Goal: Information Seeking & Learning: Compare options

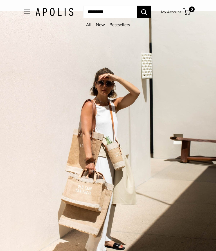
click at [119, 26] on link "Bestsellers" at bounding box center [120, 24] width 21 height 5
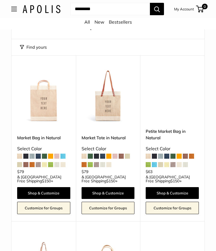
scroll to position [34, 0]
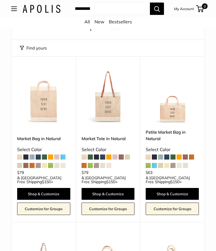
click at [85, 158] on span at bounding box center [84, 157] width 5 height 5
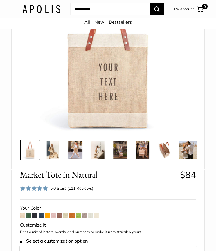
scroll to position [101, 0]
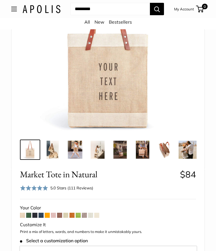
click at [28, 216] on span at bounding box center [28, 215] width 5 height 5
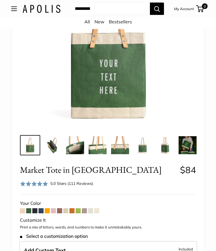
scroll to position [97, 0]
click at [56, 227] on p "Print a mix of letters, words, and numbers to make it unmistakably yours." at bounding box center [108, 228] width 176 height 6
click at [61, 212] on span at bounding box center [59, 210] width 5 height 5
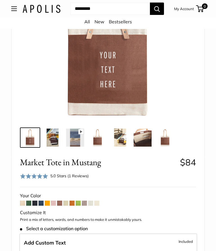
scroll to position [105, 0]
click at [21, 201] on span at bounding box center [22, 203] width 5 height 5
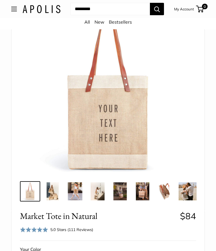
scroll to position [59, 0]
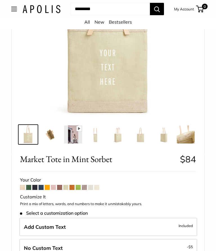
scroll to position [120, 0]
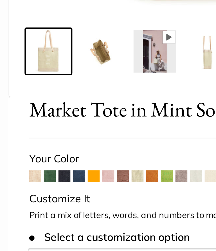
click at [32, 173] on span at bounding box center [34, 175] width 5 height 5
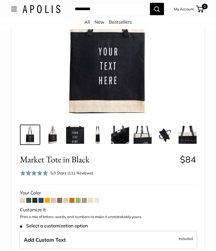
scroll to position [132, 0]
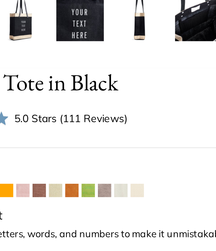
click at [88, 182] on span at bounding box center [90, 184] width 5 height 5
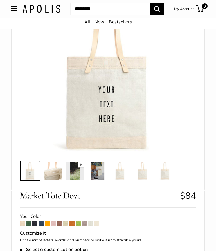
scroll to position [72, 0]
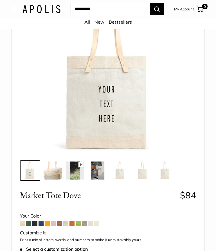
click at [99, 221] on span at bounding box center [96, 223] width 5 height 5
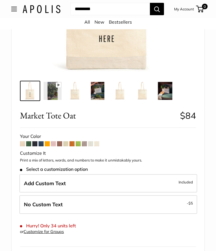
scroll to position [164, 0]
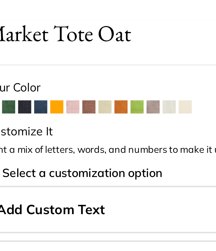
click at [70, 137] on span at bounding box center [72, 139] width 5 height 5
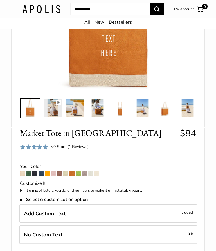
scroll to position [146, 0]
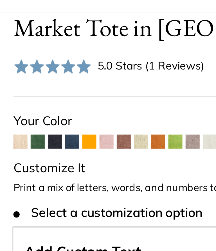
click at [39, 160] on span at bounding box center [41, 162] width 5 height 5
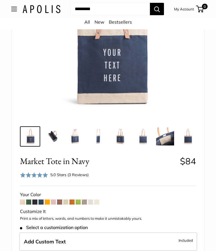
scroll to position [122, 0]
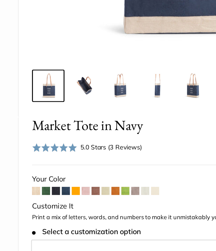
click at [22, 183] on span at bounding box center [22, 185] width 5 height 5
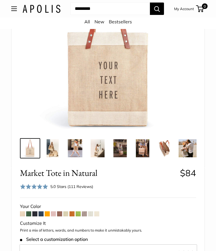
scroll to position [103, 0]
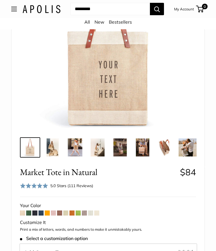
click at [54, 147] on img at bounding box center [53, 148] width 18 height 18
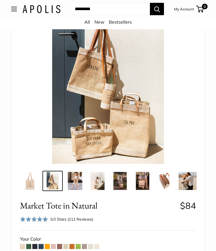
scroll to position [69, 0]
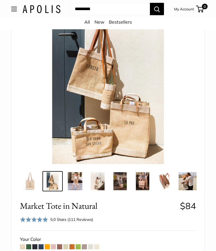
click at [166, 179] on img at bounding box center [165, 181] width 18 height 18
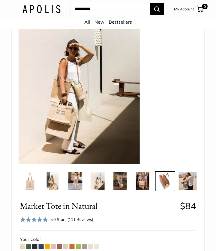
scroll to position [0, 52]
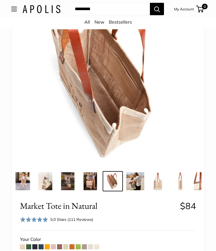
click at [202, 183] on img at bounding box center [203, 181] width 18 height 18
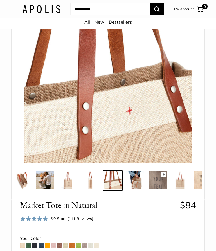
scroll to position [74, 0]
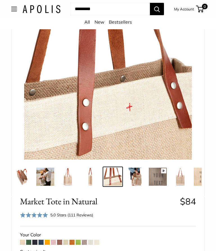
click at [162, 179] on img at bounding box center [158, 177] width 18 height 18
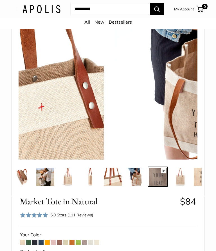
scroll to position [0, 188]
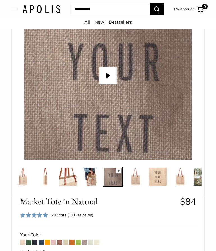
click at [94, 180] on img at bounding box center [90, 177] width 18 height 18
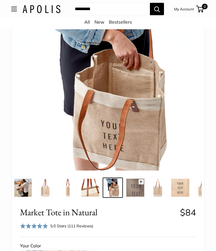
scroll to position [62, 0]
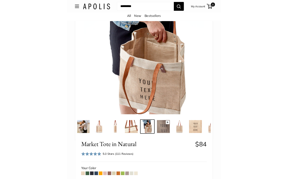
scroll to position [0, 0]
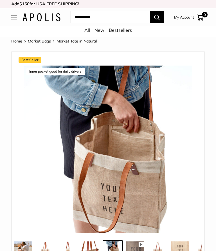
click at [17, 18] on button "Open menu" at bounding box center [14, 17] width 6 height 5
